Goal: Task Accomplishment & Management: Use online tool/utility

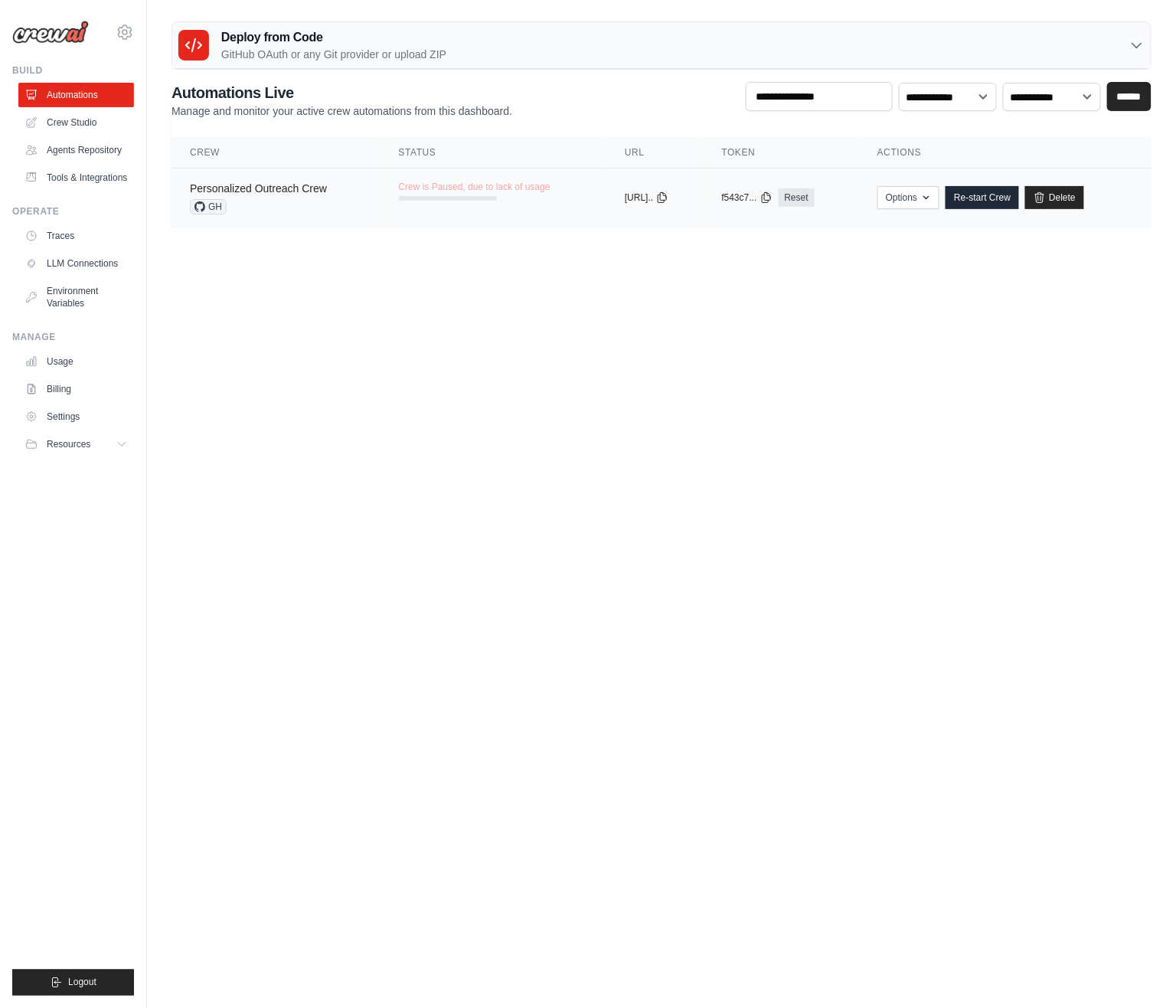
click at [297, 186] on link "Personalized Outreach Crew" at bounding box center [258, 188] width 137 height 12
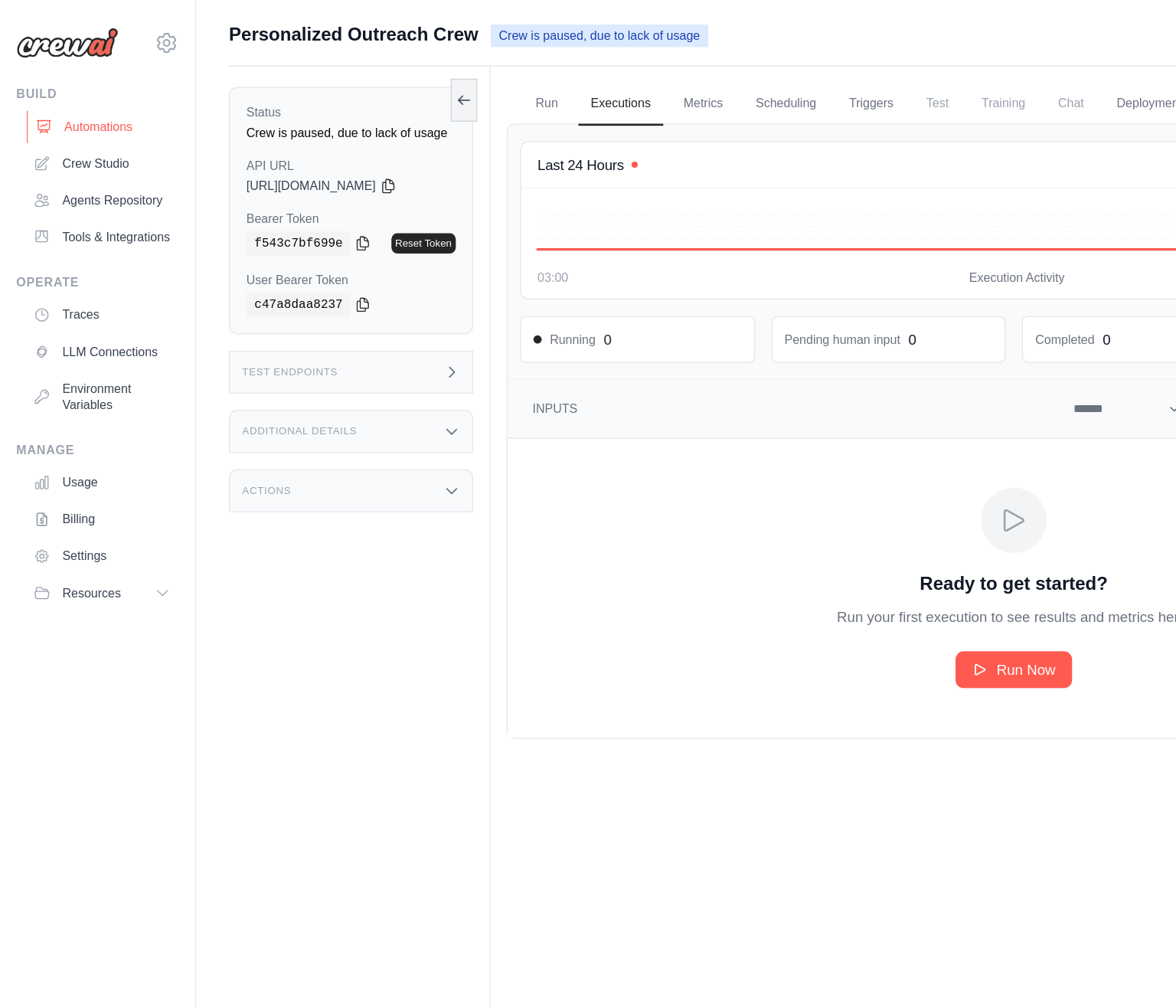
click at [85, 89] on link "Automations" at bounding box center [77, 95] width 116 height 25
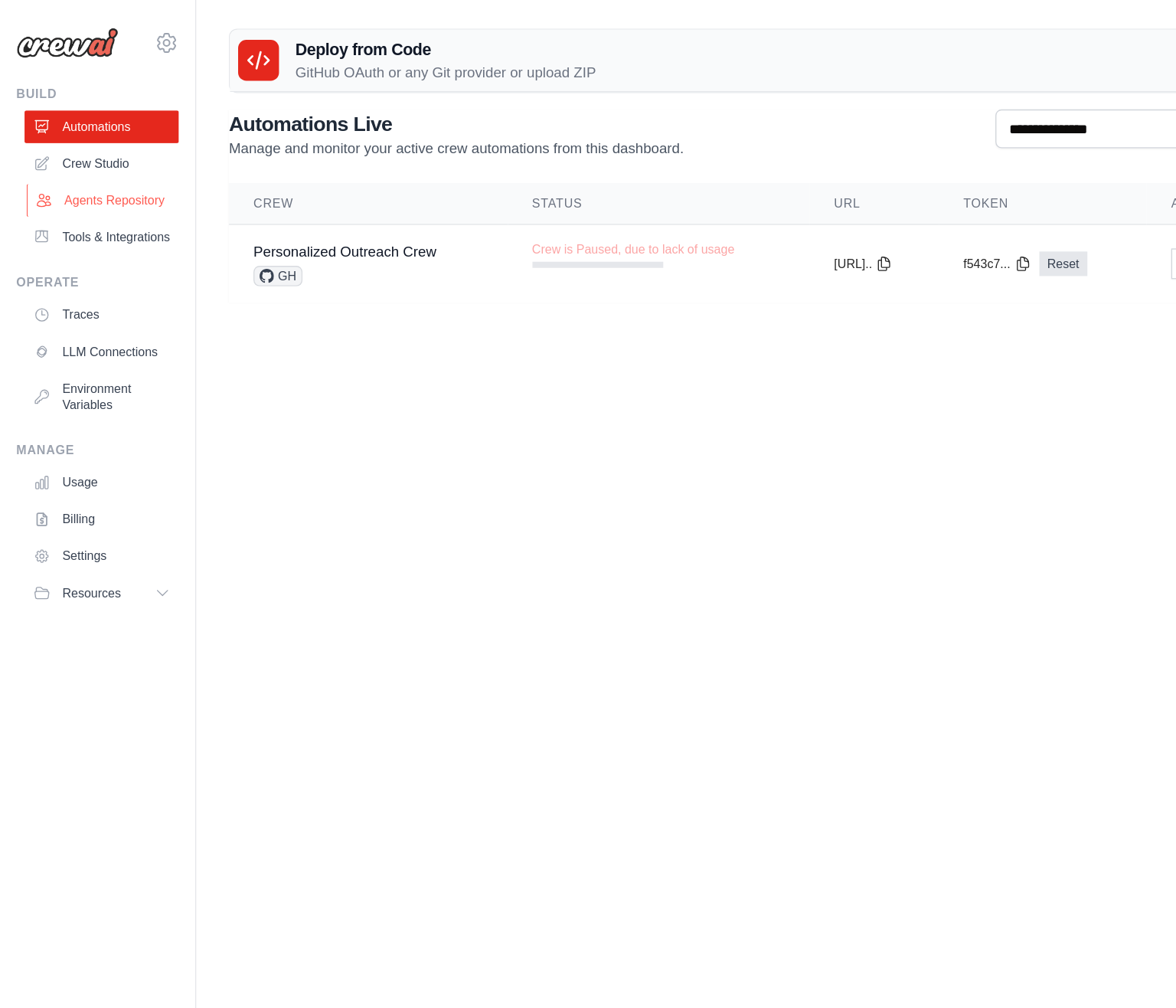
click at [80, 150] on link "Agents Repository" at bounding box center [77, 150] width 116 height 25
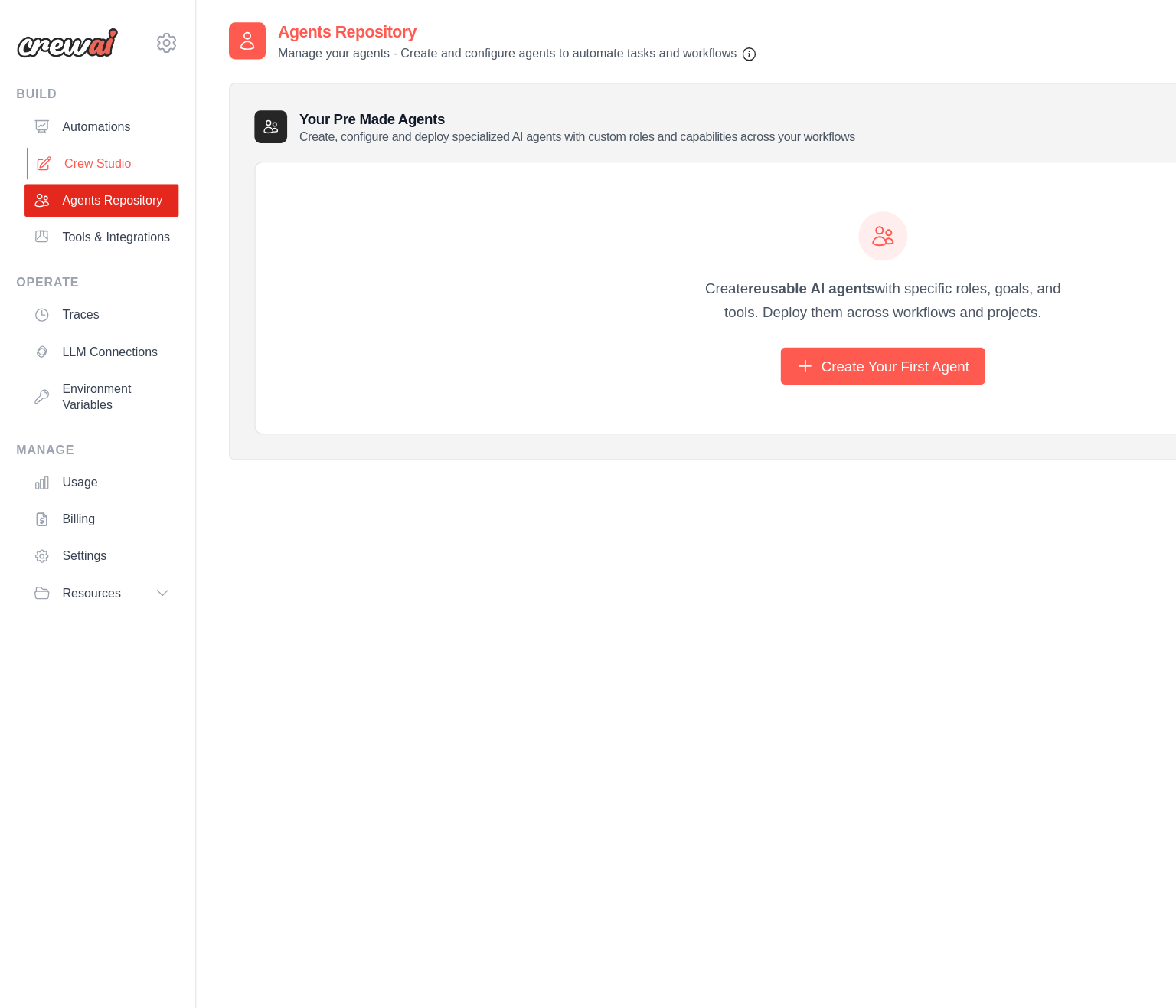
click at [73, 127] on link "Crew Studio" at bounding box center [77, 122] width 116 height 25
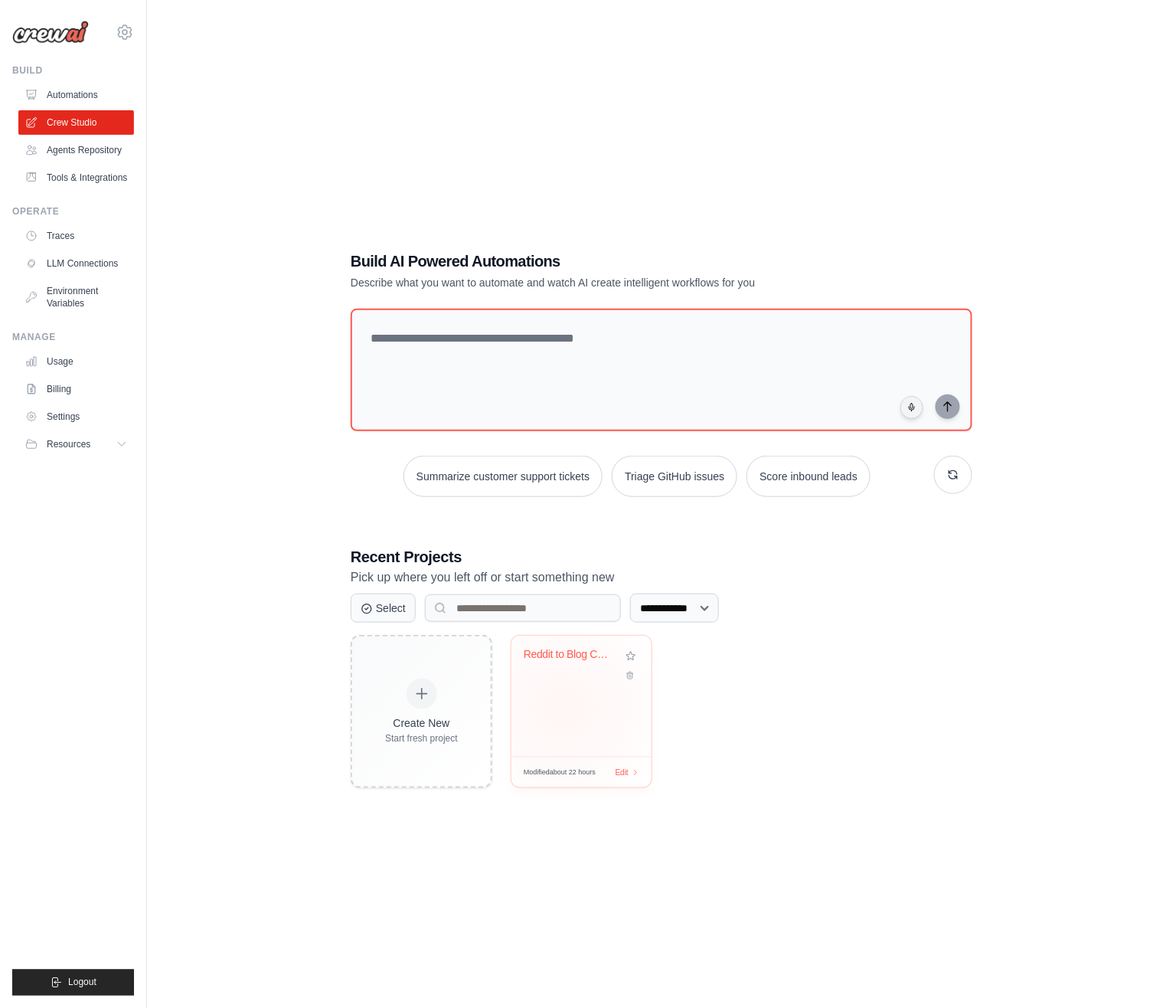
click at [564, 707] on div "Reddit to Blog Content Creator" at bounding box center [581, 696] width 140 height 121
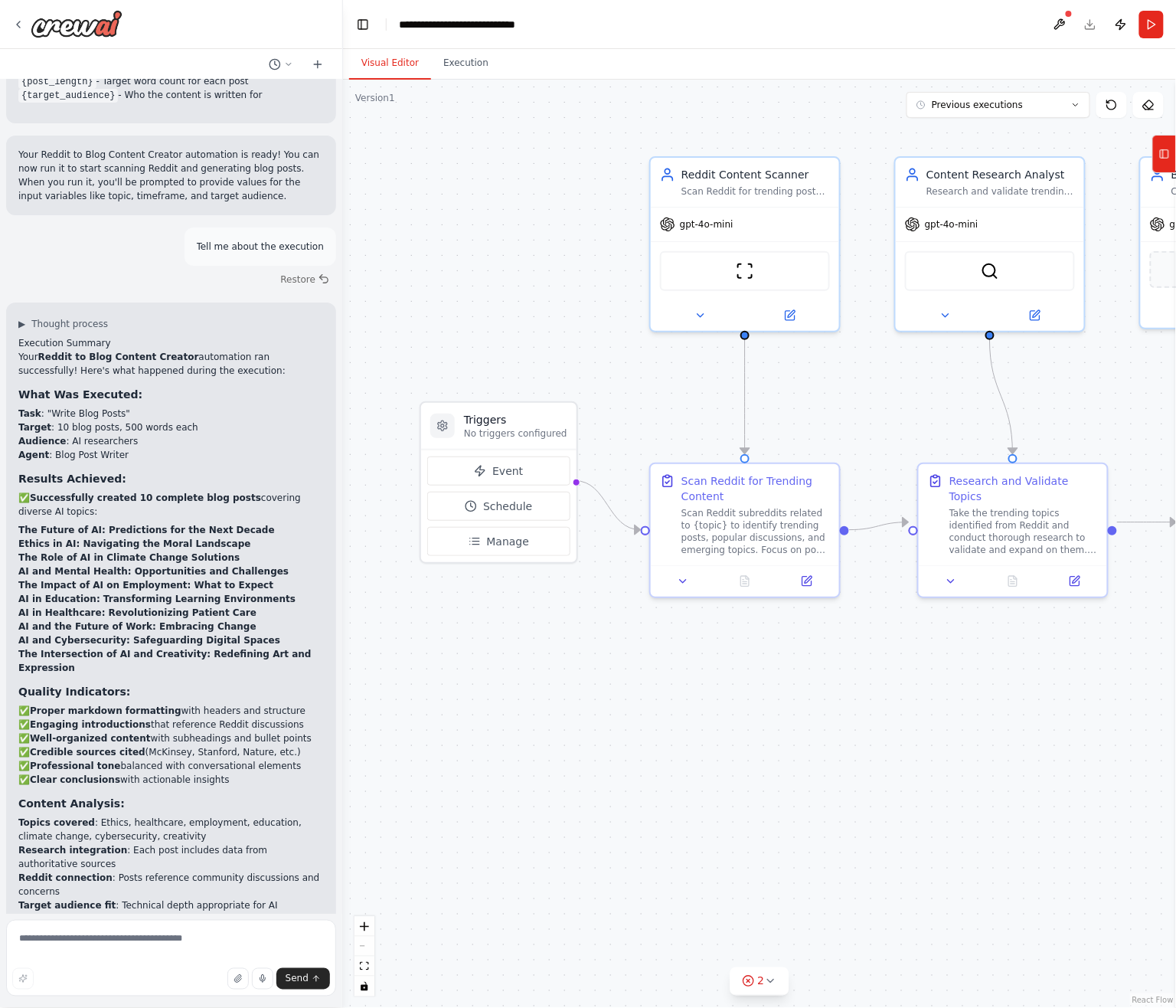
scroll to position [1736, 0]
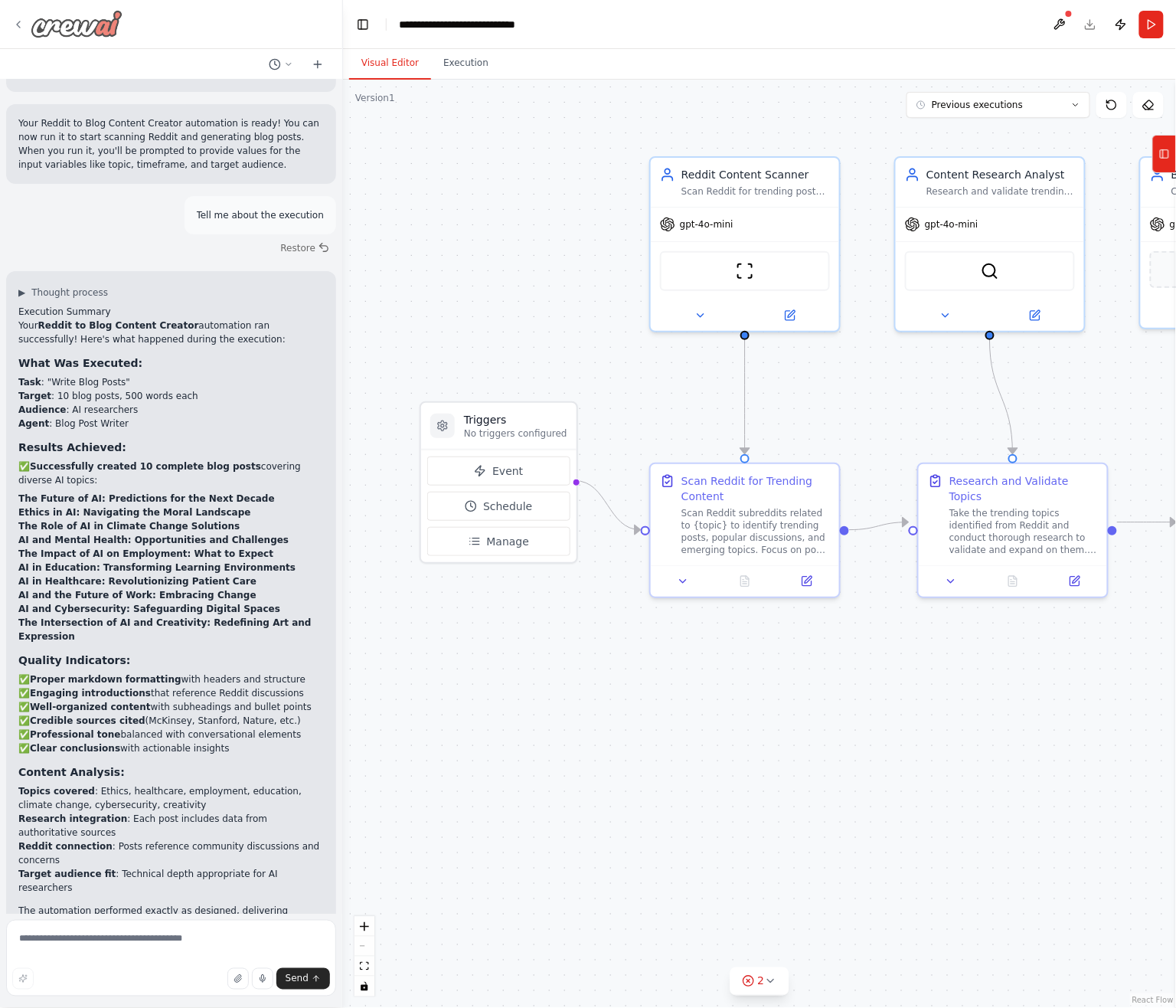
click at [19, 24] on icon at bounding box center [18, 24] width 12 height 12
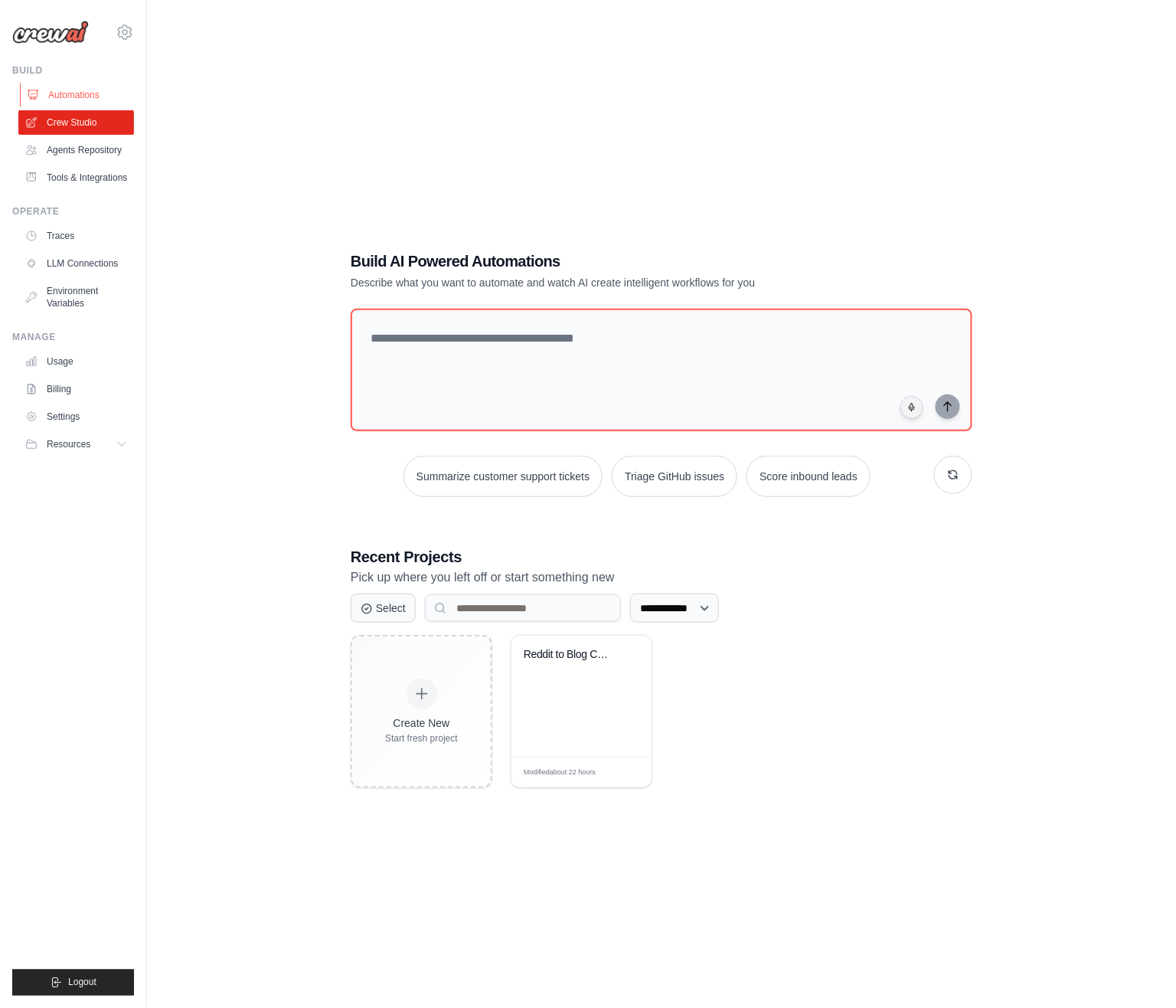
click at [80, 93] on link "Automations" at bounding box center [77, 95] width 116 height 25
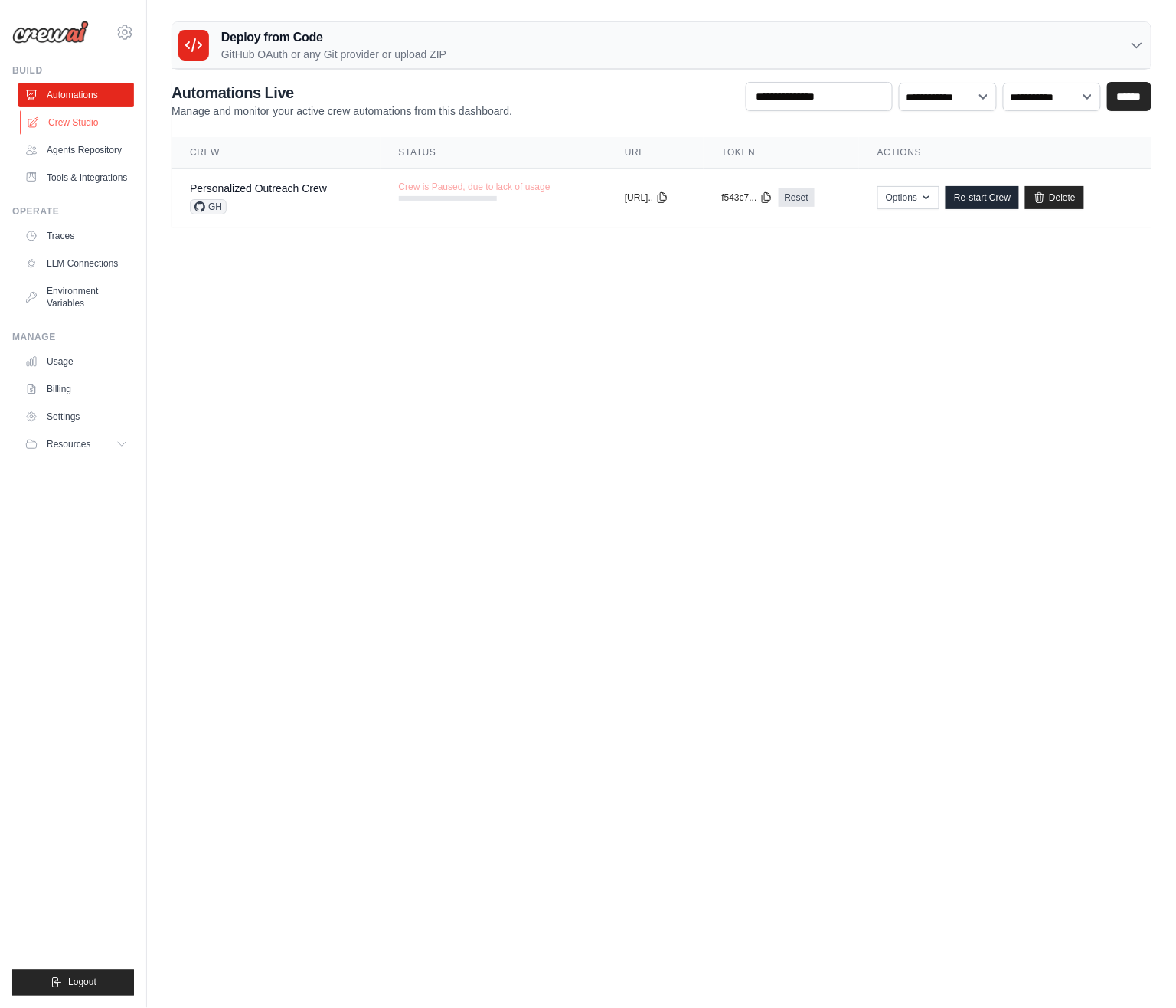
click at [85, 121] on link "Crew Studio" at bounding box center [77, 122] width 116 height 25
